Goal: Task Accomplishment & Management: Complete application form

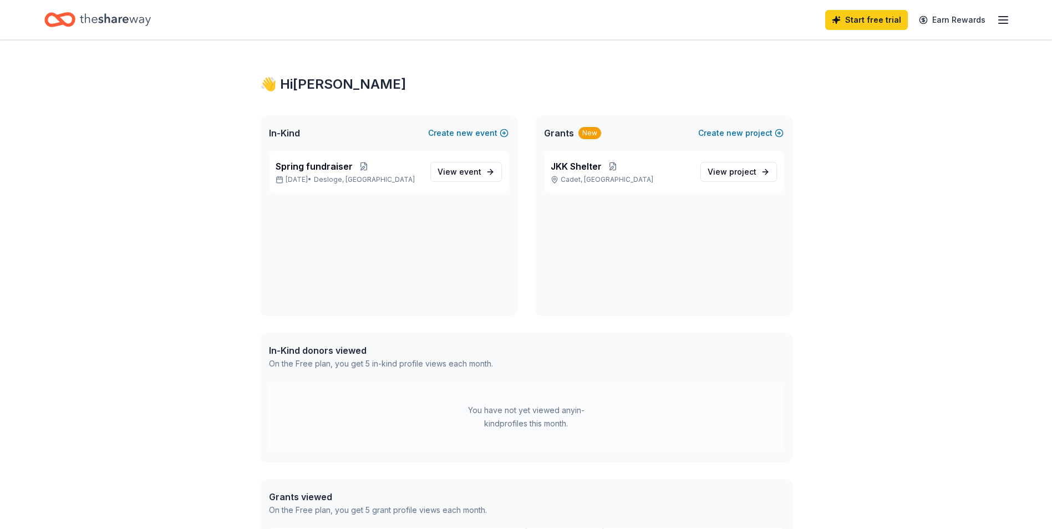
click at [113, 21] on icon "Home" at bounding box center [115, 19] width 71 height 23
click at [1008, 21] on icon "button" at bounding box center [1003, 19] width 13 height 13
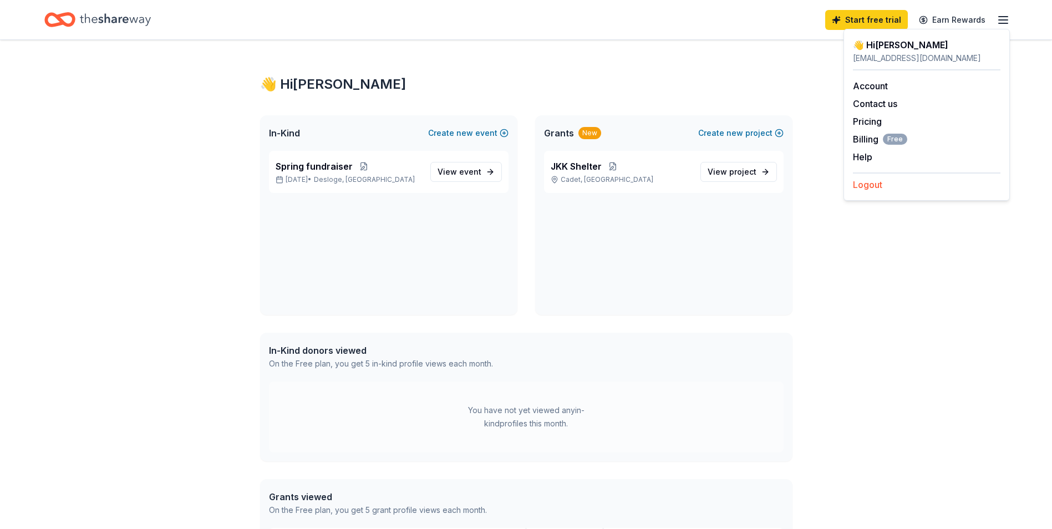
click at [871, 186] on button "Logout" at bounding box center [867, 184] width 29 height 13
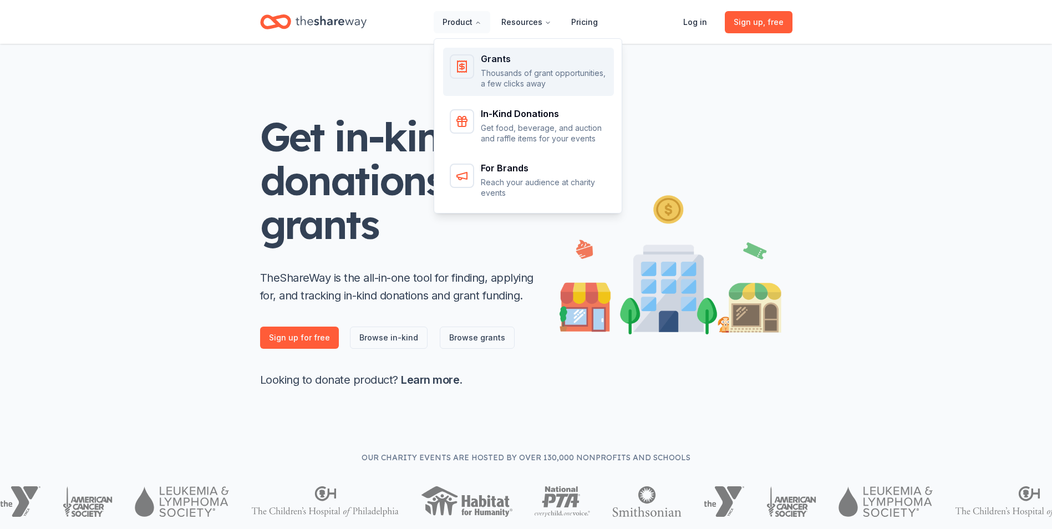
click at [499, 59] on div "Grants" at bounding box center [544, 58] width 126 height 9
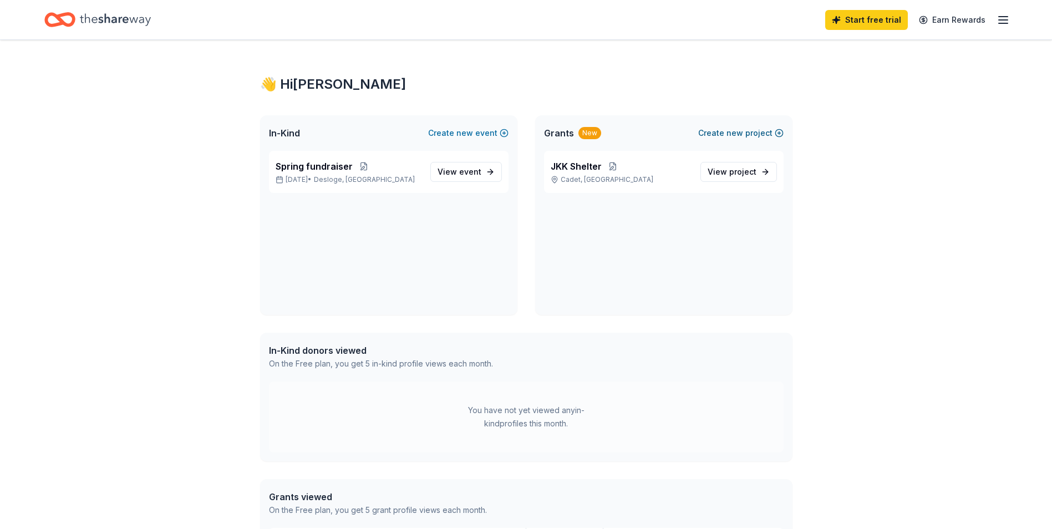
click at [739, 133] on span "new" at bounding box center [734, 132] width 17 height 13
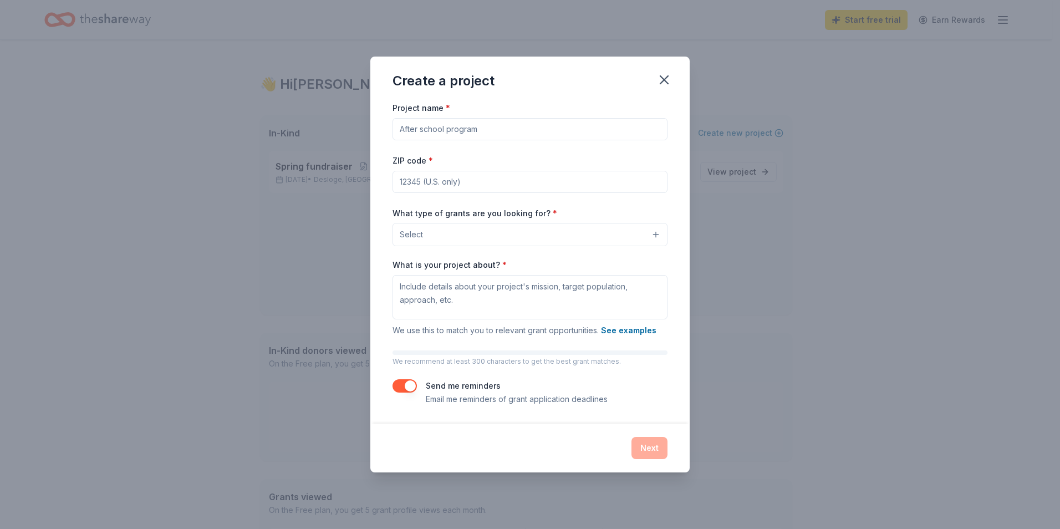
click at [491, 129] on input "Project name *" at bounding box center [530, 129] width 275 height 22
type input "addition housing"
click at [477, 182] on input "ZIP code *" at bounding box center [530, 182] width 275 height 22
type input "63650"
click at [487, 233] on button "Select" at bounding box center [530, 234] width 275 height 23
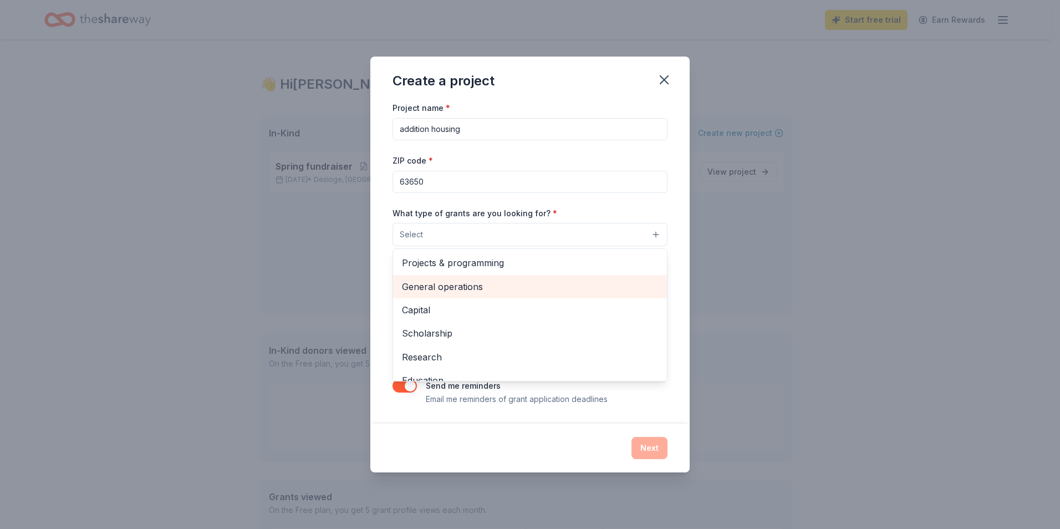
click at [459, 283] on span "General operations" at bounding box center [530, 287] width 256 height 14
click at [421, 288] on span "Capital" at bounding box center [530, 287] width 256 height 14
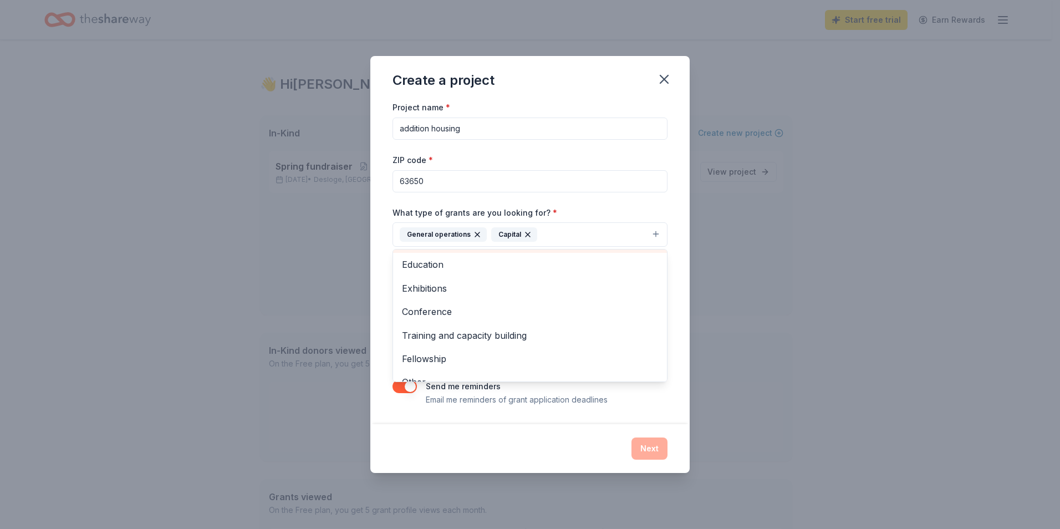
scroll to position [84, 0]
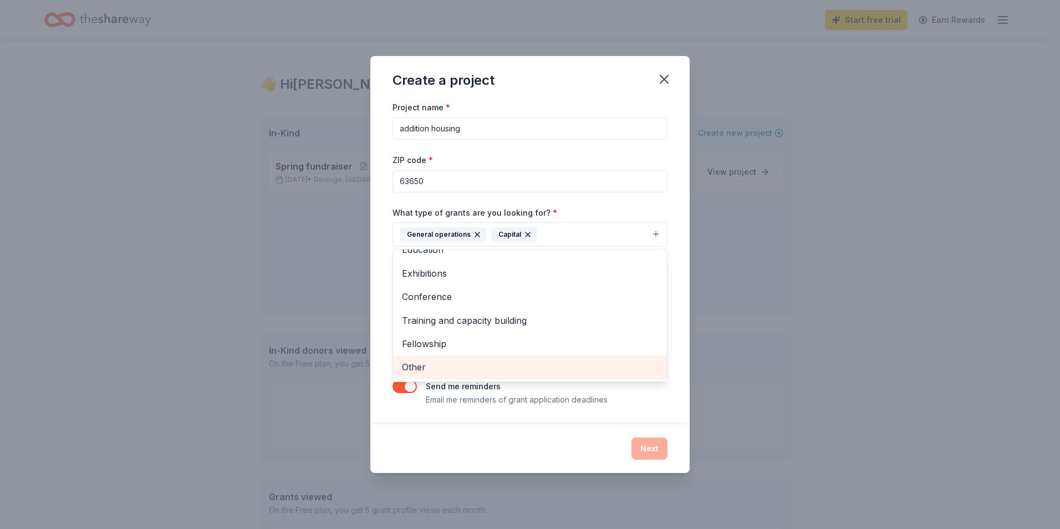
click at [427, 365] on span "Other" at bounding box center [530, 367] width 256 height 14
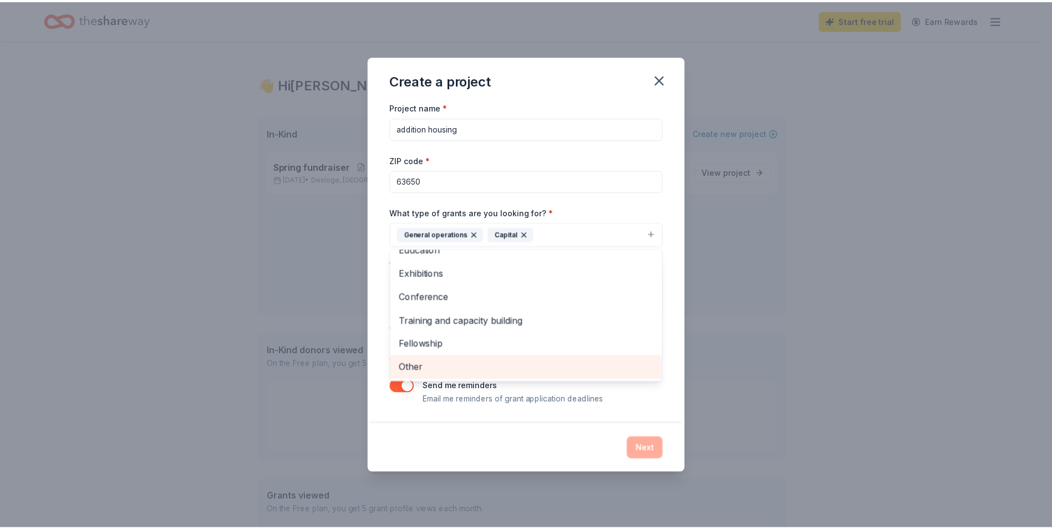
scroll to position [60, 0]
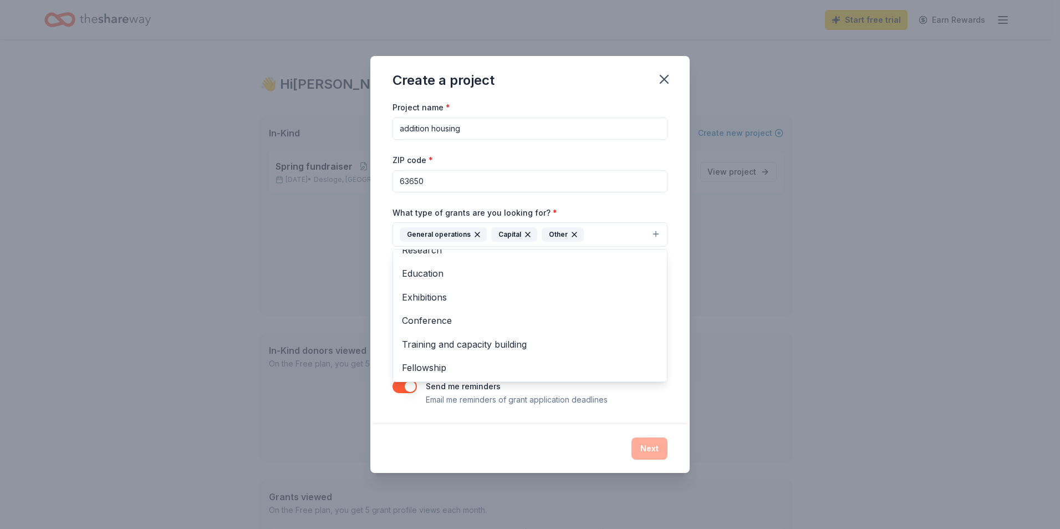
click at [679, 303] on div "Project name * addition housing ZIP code * 63650 What type of grants are you lo…" at bounding box center [529, 261] width 319 height 323
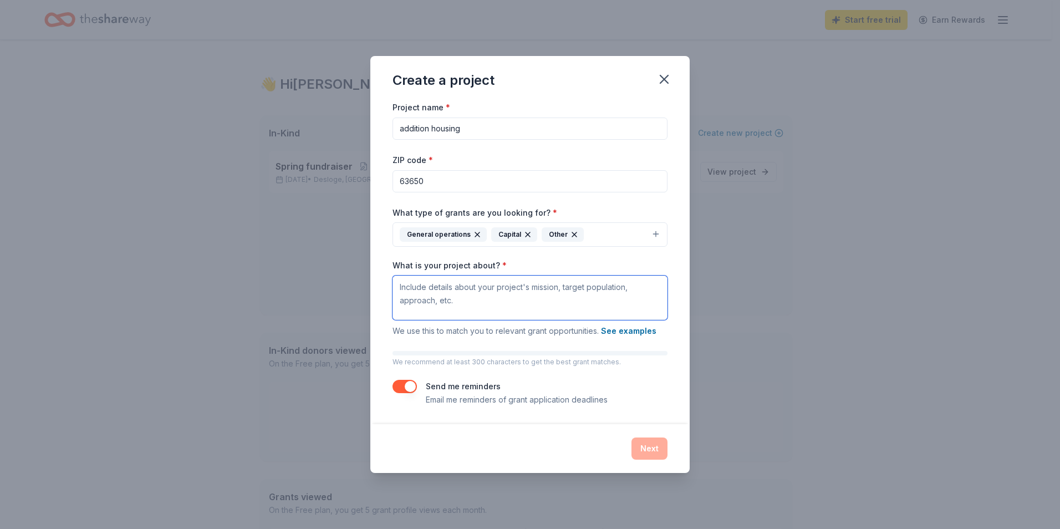
click at [482, 291] on textarea "What is your project about? *" at bounding box center [530, 298] width 275 height 44
click at [555, 286] on textarea "residential shelter for victims with an addition background" at bounding box center [530, 298] width 275 height 44
type textarea "residential shelter for victims with an addiction background"
click at [429, 129] on input "addition housing" at bounding box center [530, 129] width 275 height 22
type input "addiction housing"
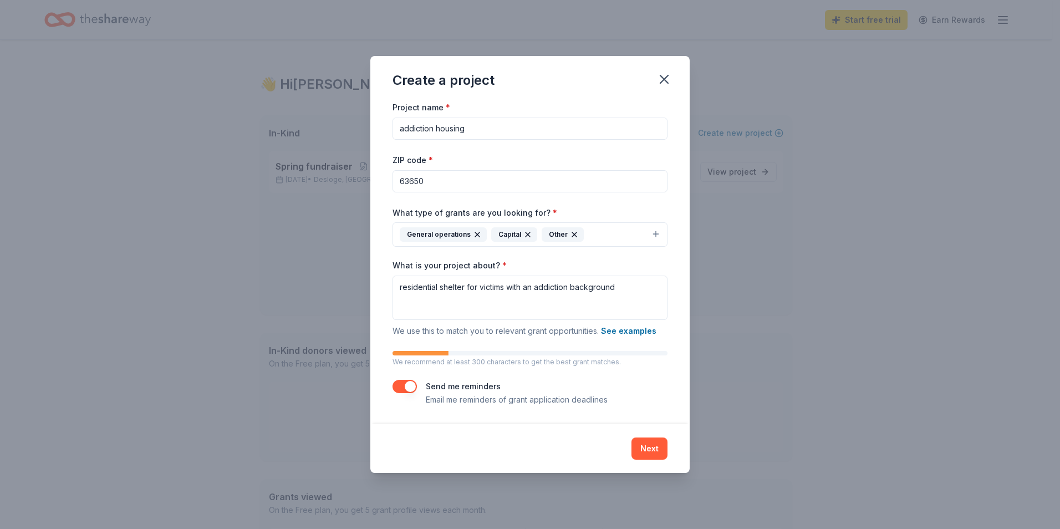
click at [410, 387] on button "button" at bounding box center [405, 386] width 24 height 13
click at [646, 446] on button "Next" at bounding box center [650, 449] width 36 height 22
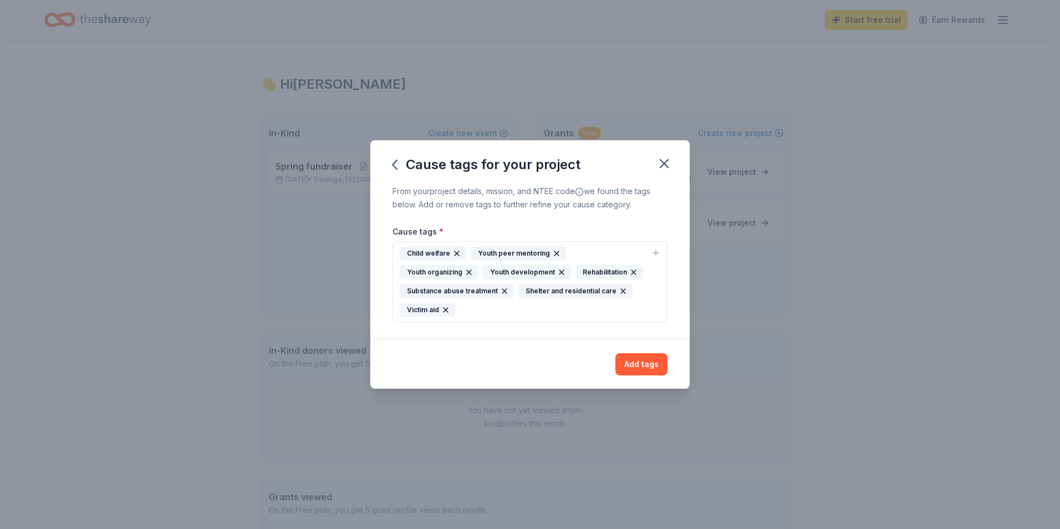
click at [557, 270] on icon "button" at bounding box center [561, 272] width 9 height 9
click at [455, 256] on icon "button" at bounding box center [457, 253] width 4 height 4
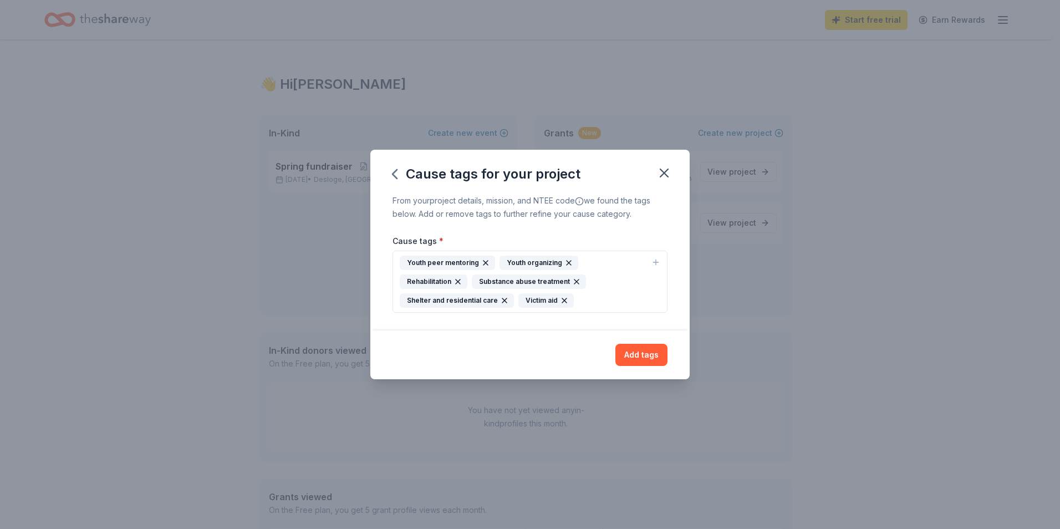
click at [565, 261] on icon "button" at bounding box center [569, 262] width 9 height 9
click at [484, 261] on icon "button" at bounding box center [485, 262] width 9 height 9
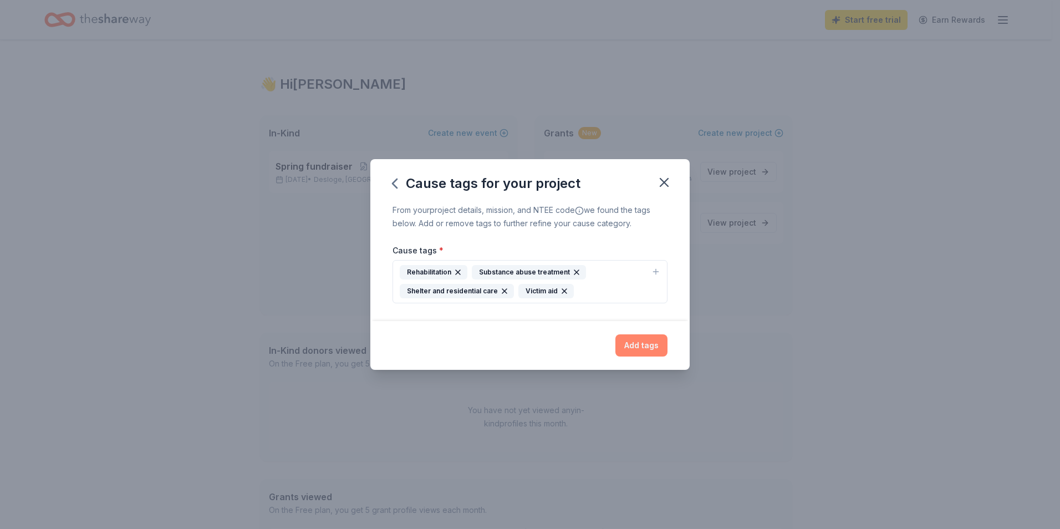
click at [639, 345] on button "Add tags" at bounding box center [642, 345] width 52 height 22
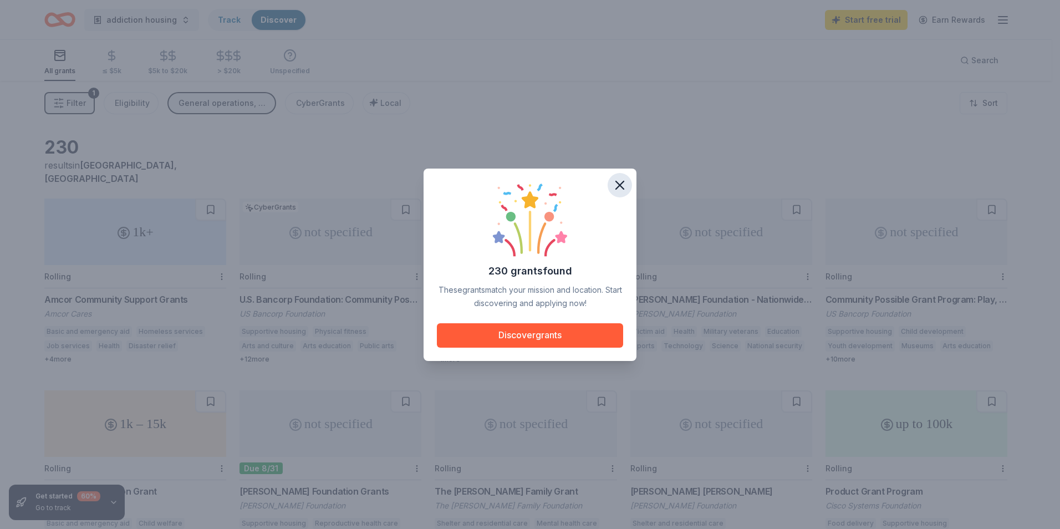
click at [617, 186] on icon "button" at bounding box center [620, 185] width 16 height 16
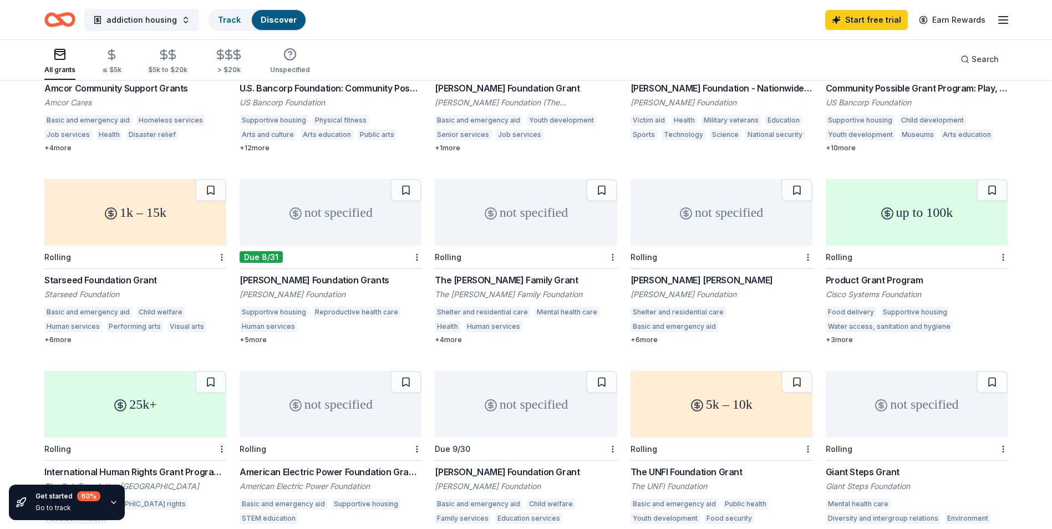
scroll to position [213, 0]
click at [452, 334] on div "+ 4 more" at bounding box center [526, 338] width 182 height 9
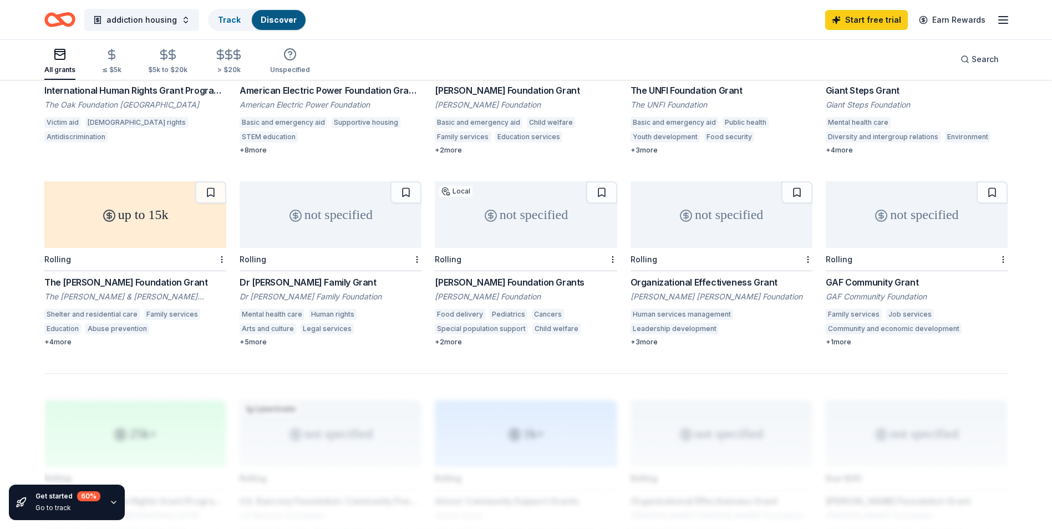
scroll to position [601, 0]
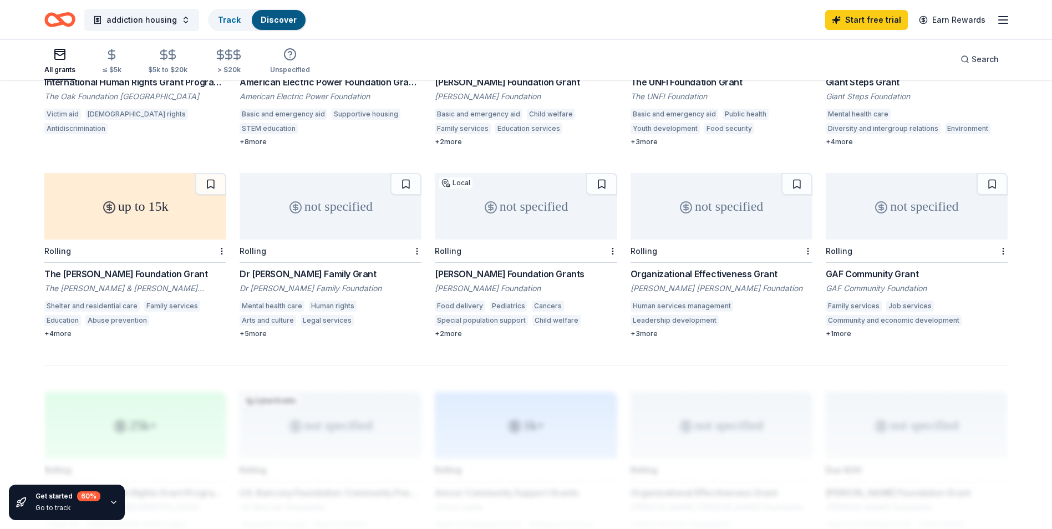
click at [136, 211] on div "up to 15k" at bounding box center [135, 206] width 182 height 67
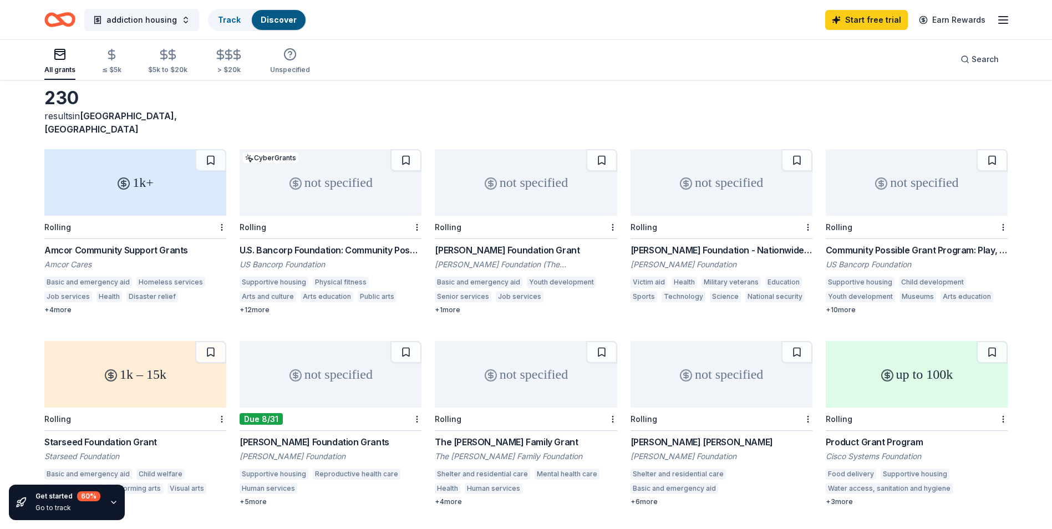
scroll to position [0, 0]
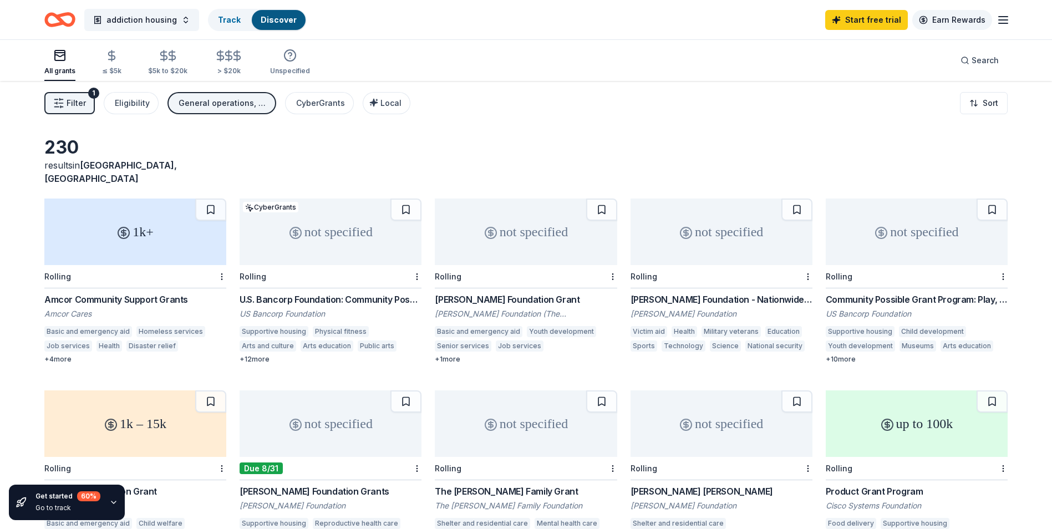
click at [974, 22] on link "Earn Rewards" at bounding box center [952, 20] width 80 height 20
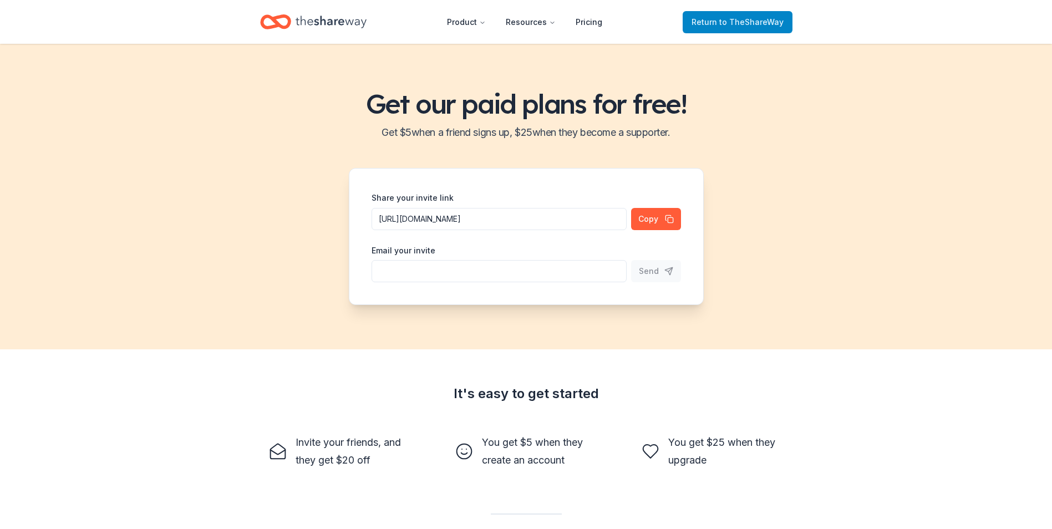
click at [738, 21] on span "to TheShareWay" at bounding box center [751, 21] width 64 height 9
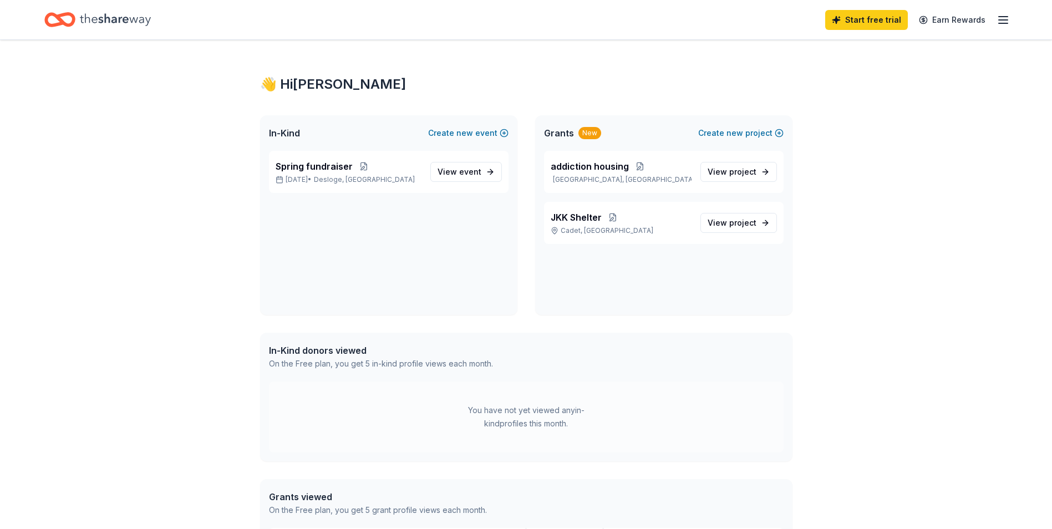
click at [998, 20] on icon "button" at bounding box center [1003, 19] width 13 height 13
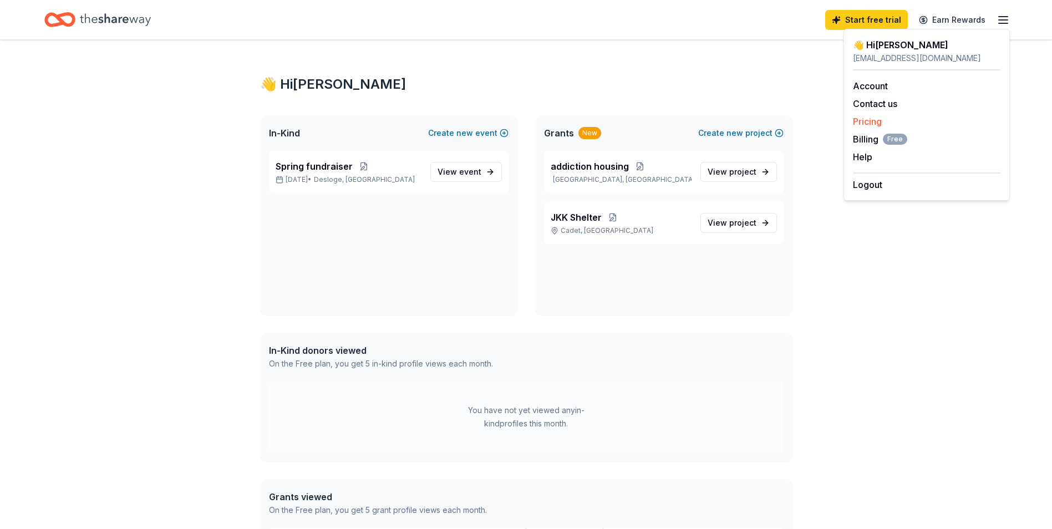
click at [865, 123] on link "Pricing" at bounding box center [867, 121] width 29 height 11
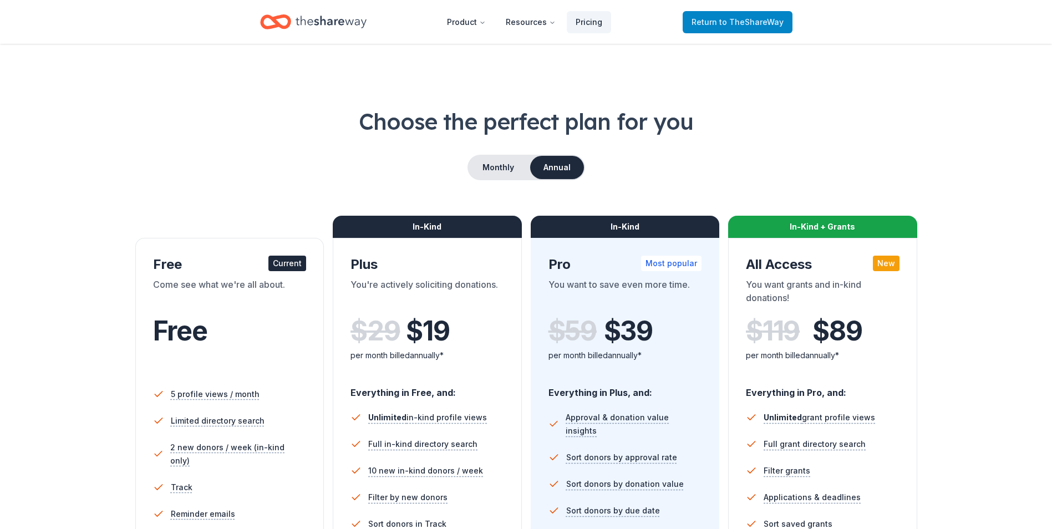
click at [733, 24] on span "to TheShareWay" at bounding box center [751, 21] width 64 height 9
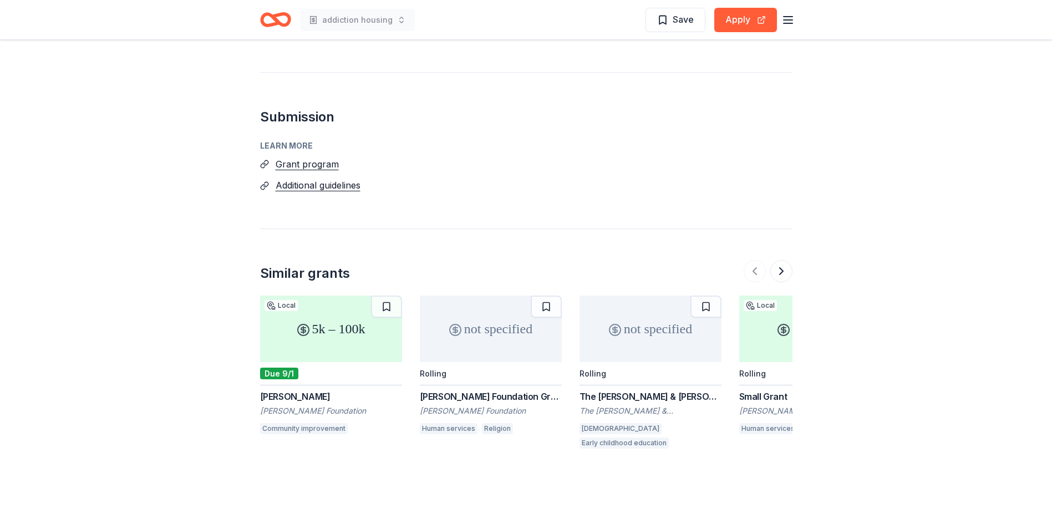
scroll to position [499, 0]
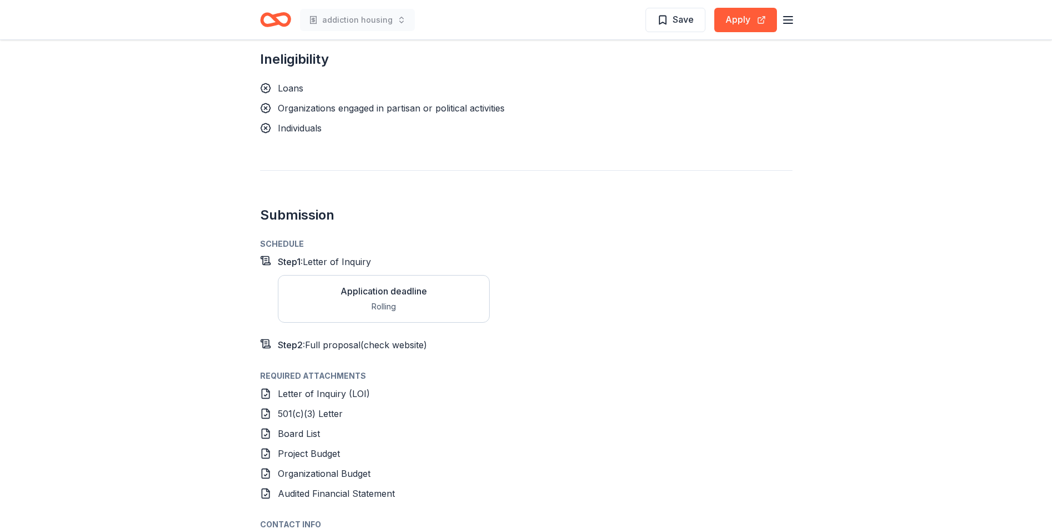
scroll to position [721, 0]
